Goal: Task Accomplishment & Management: Manage account settings

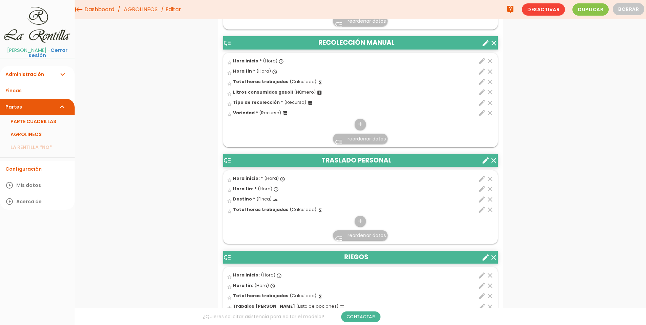
scroll to position [1764, 0]
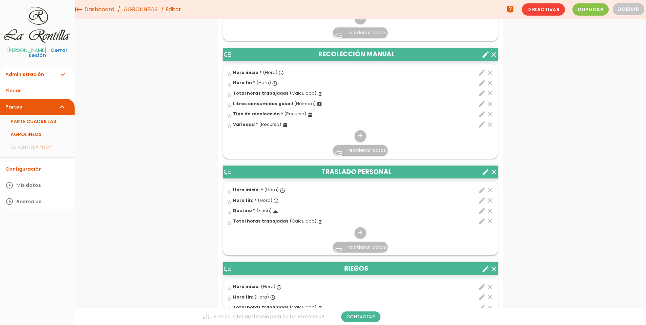
click at [42, 68] on link "Administración expand_more" at bounding box center [37, 74] width 75 height 16
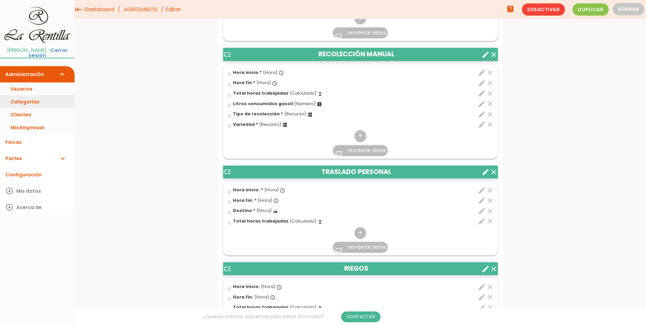
click at [30, 97] on link "Categorías" at bounding box center [37, 101] width 75 height 13
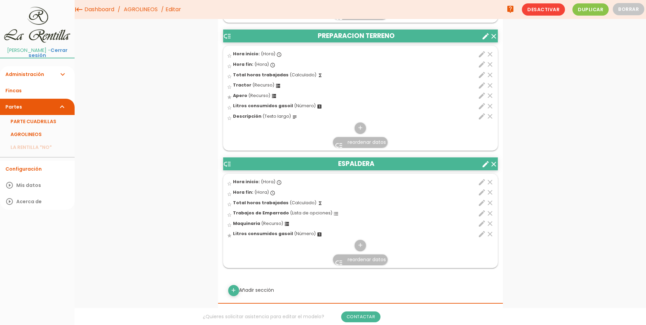
scroll to position [2273, 0]
click at [482, 86] on icon "edit" at bounding box center [482, 86] width 8 height 8
select select "4901"
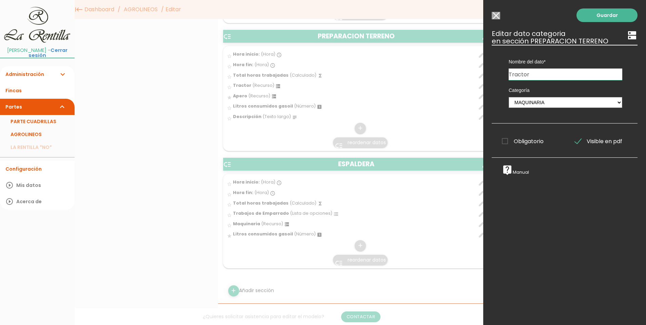
drag, startPoint x: 532, startPoint y: 76, endPoint x: 486, endPoint y: 75, distance: 45.8
click at [486, 75] on div "Guardar ESCOGE EL TIPO DE DATO looks_one NÚMERO format_color_text TEXTO access_…" at bounding box center [564, 162] width 163 height 325
type input "Maquinaria"
click at [607, 14] on link "Guardar" at bounding box center [607, 15] width 61 height 14
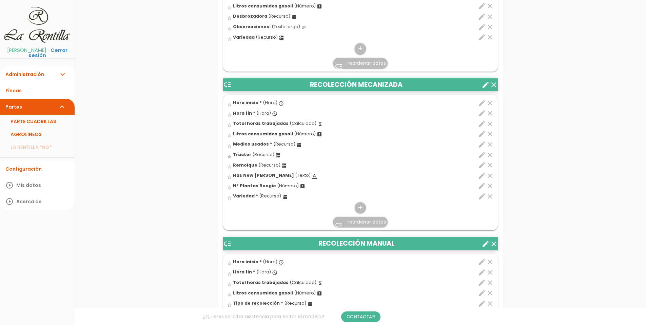
scroll to position [1628, 0]
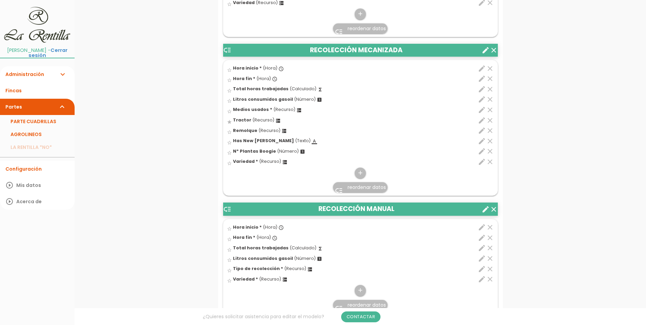
click at [492, 260] on icon "clear" at bounding box center [490, 258] width 8 height 8
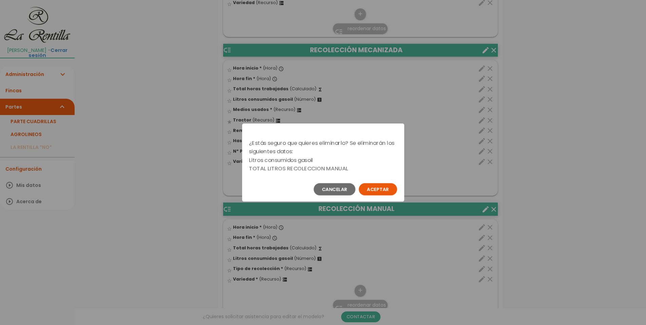
scroll to position [0, 0]
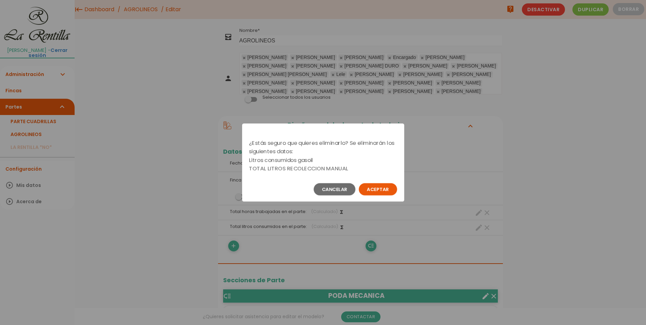
click at [385, 189] on button "Aceptar" at bounding box center [378, 189] width 38 height 12
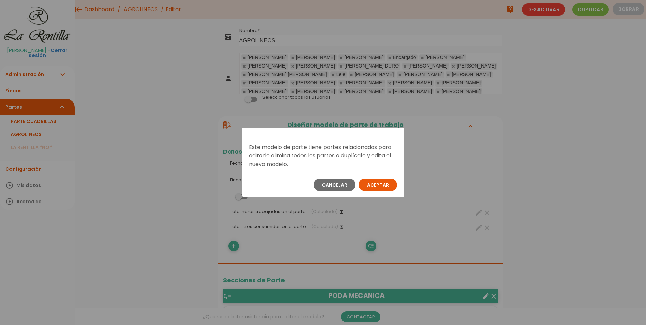
click at [378, 181] on button "Aceptar" at bounding box center [378, 185] width 38 height 12
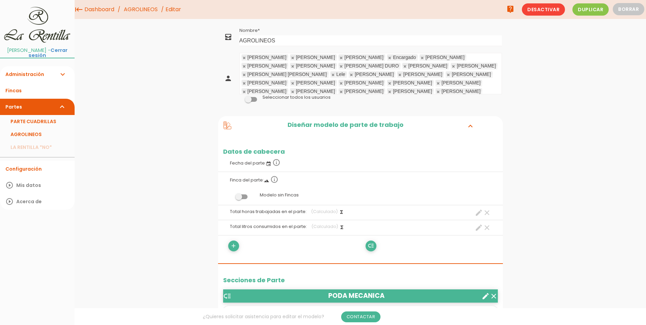
click at [11, 131] on link "AGROLINEOS" at bounding box center [37, 134] width 75 height 13
click at [28, 128] on link "AGROLINEOS" at bounding box center [37, 134] width 75 height 13
